Goal: Information Seeking & Learning: Learn about a topic

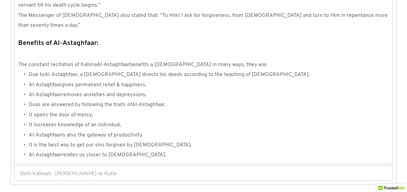
scroll to position [774, 0]
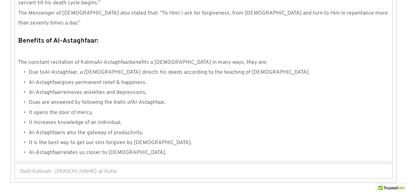
click at [97, 167] on span "Sixth Kalimah - [PERSON_NAME]-al-Kufar" at bounding box center [68, 171] width 97 height 8
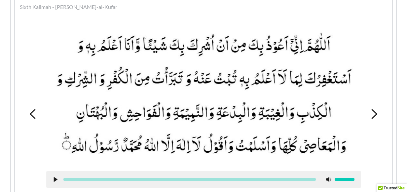
scroll to position [245, 0]
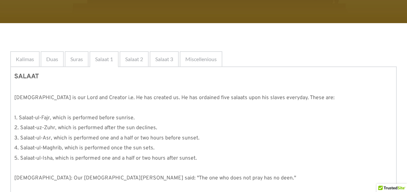
scroll to position [113, 0]
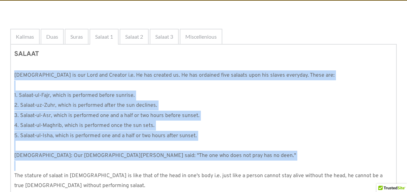
drag, startPoint x: 12, startPoint y: 72, endPoint x: 234, endPoint y: 164, distance: 240.3
drag, startPoint x: 234, startPoint y: 164, endPoint x: 303, endPoint y: 106, distance: 90.5
click at [303, 106] on p "2. Salaat-uz-Zuhr, which is performed after the sun declines." at bounding box center [203, 105] width 379 height 10
click at [298, 108] on p "2. Salaat-uz-Zuhr, which is performed after the sun declines." at bounding box center [203, 105] width 379 height 10
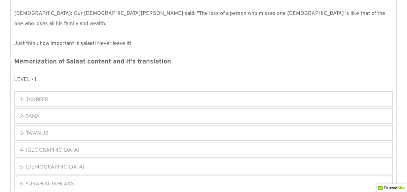
scroll to position [278, 0]
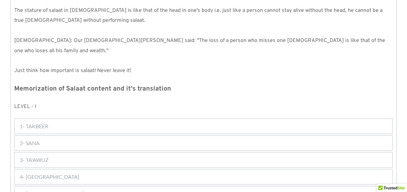
click at [44, 123] on div "1- TAKBEER" at bounding box center [203, 126] width 377 height 15
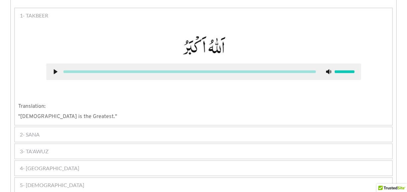
scroll to position [410, 0]
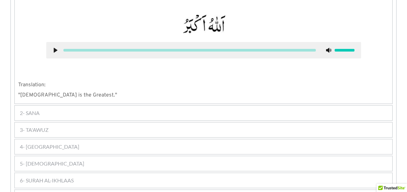
click at [54, 106] on div "2- SANA" at bounding box center [203, 113] width 377 height 15
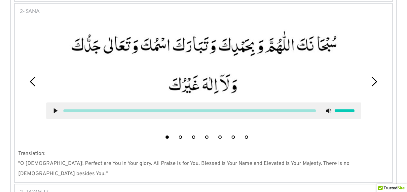
scroll to position [403, 0]
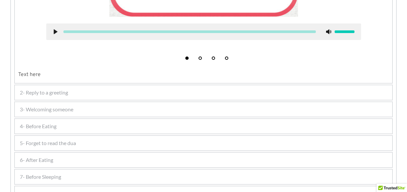
scroll to position [314, 0]
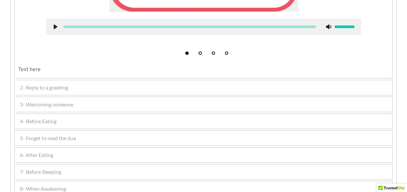
click at [58, 116] on div "4- Before Eating" at bounding box center [203, 121] width 377 height 15
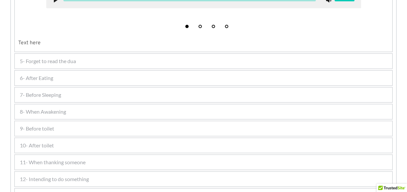
scroll to position [340, 0]
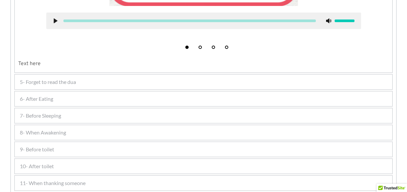
click at [54, 112] on span "7- Before Sleeping" at bounding box center [40, 116] width 41 height 8
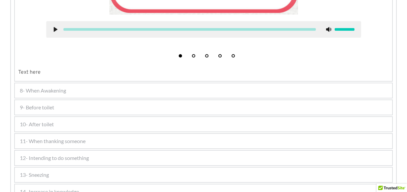
scroll to position [402, 0]
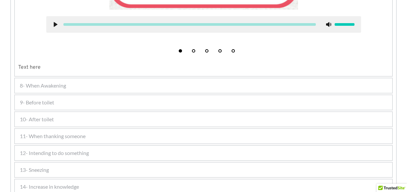
click at [54, 100] on span "9- Before toilet" at bounding box center [37, 102] width 34 height 8
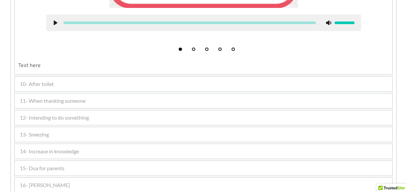
scroll to position [436, 0]
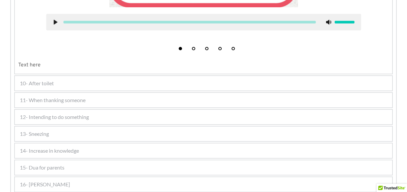
click at [70, 85] on div "10- After toilet" at bounding box center [203, 83] width 377 height 15
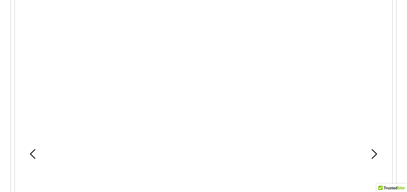
scroll to position [312, 0]
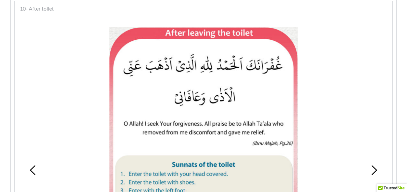
click at [242, 11] on div "10- After toilet" at bounding box center [203, 8] width 377 height 15
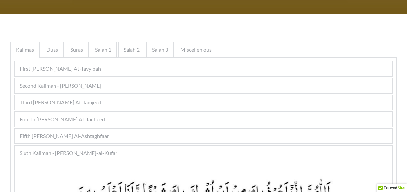
scroll to position [112, 0]
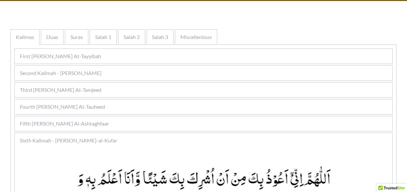
click at [173, 58] on div "First [PERSON_NAME] At-Tayyibah" at bounding box center [203, 56] width 377 height 15
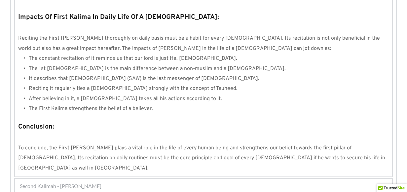
scroll to position [608, 0]
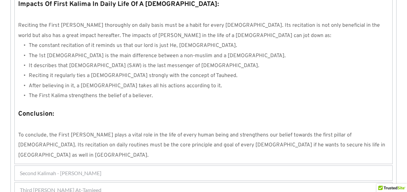
click at [87, 186] on span "Third Kalimah - Kalimah At-Tamjeed" at bounding box center [61, 190] width 82 height 8
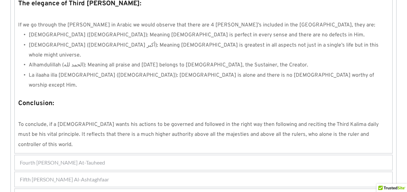
scroll to position [597, 0]
